Goal: Information Seeking & Learning: Learn about a topic

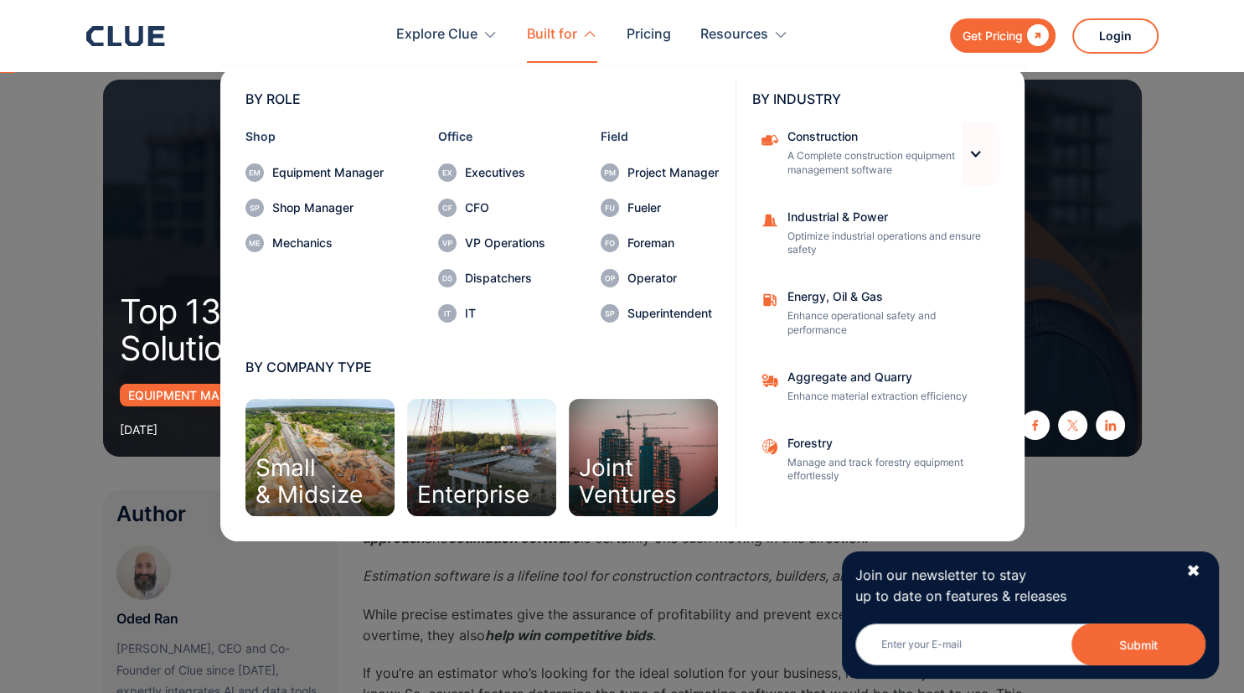
click at [975, 152] on div at bounding box center [975, 154] width 14 height 14
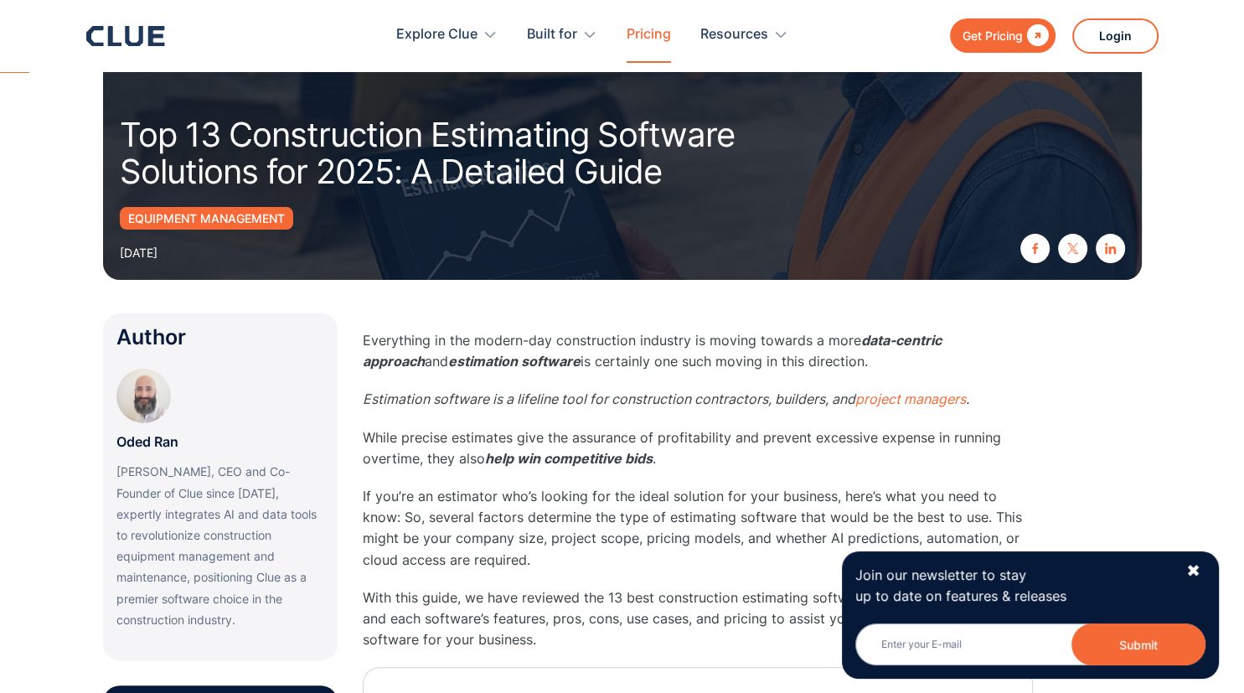
click at [651, 34] on link "Pricing" at bounding box center [648, 34] width 44 height 53
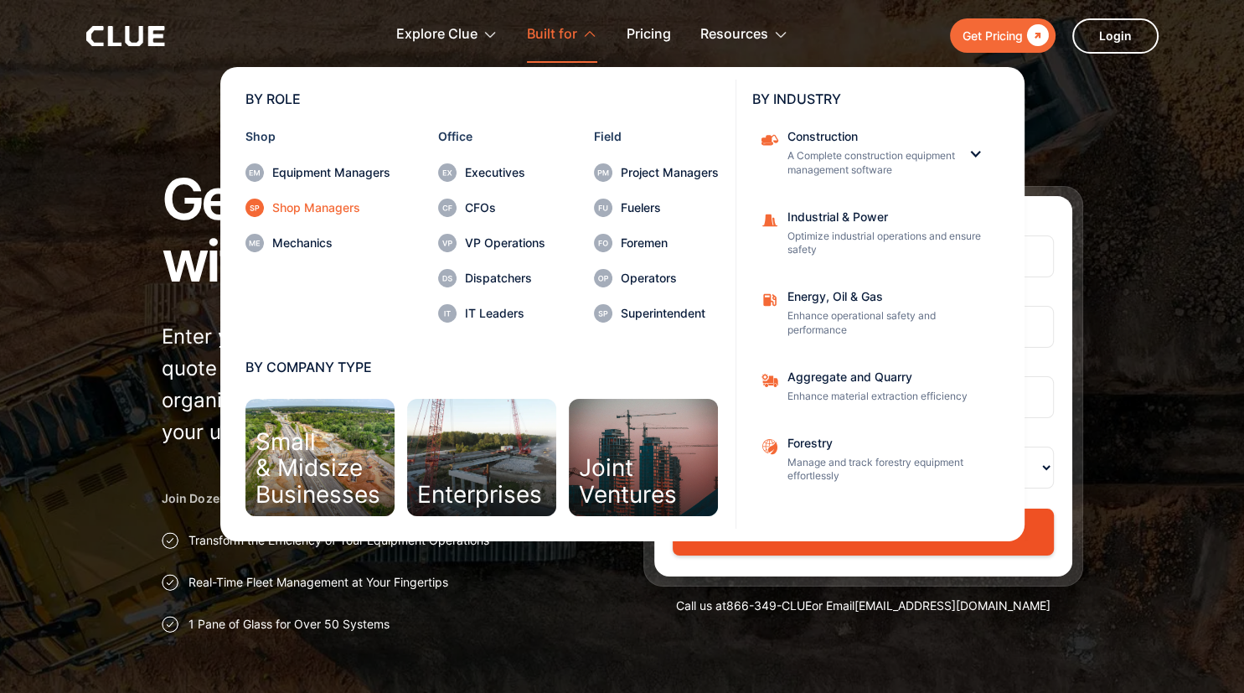
click at [317, 207] on div "Shop Managers" at bounding box center [331, 208] width 118 height 12
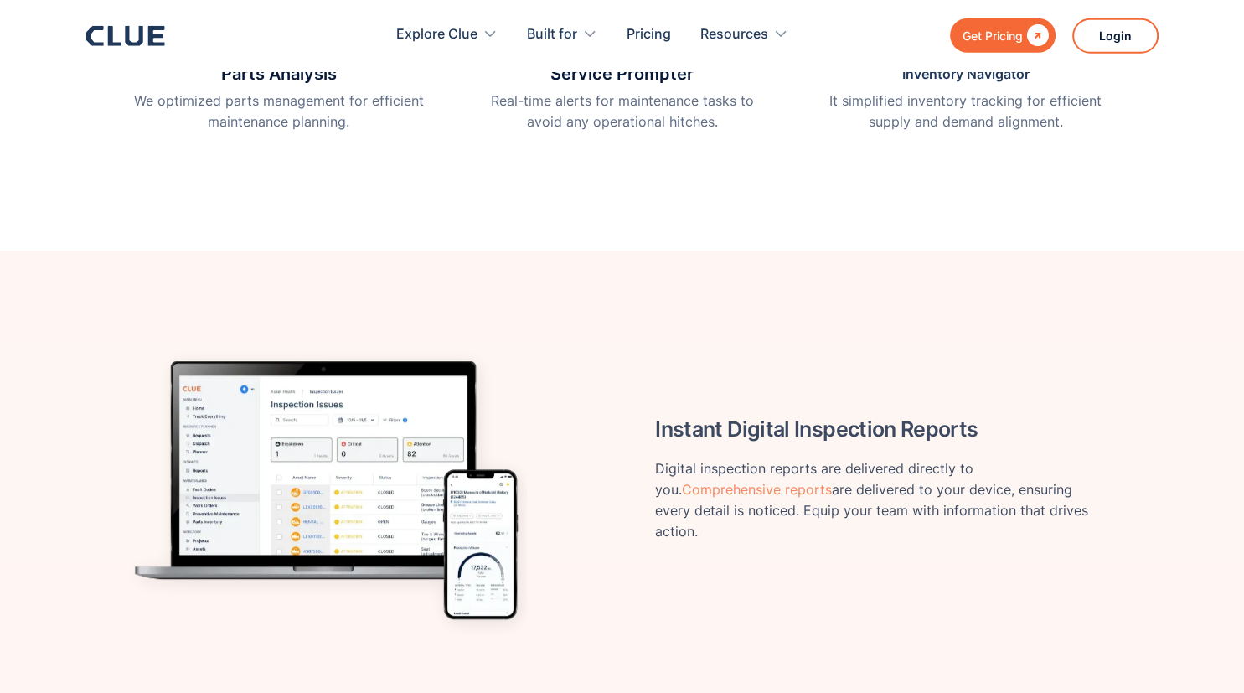
scroll to position [796, 0]
